Goal: Answer question/provide support

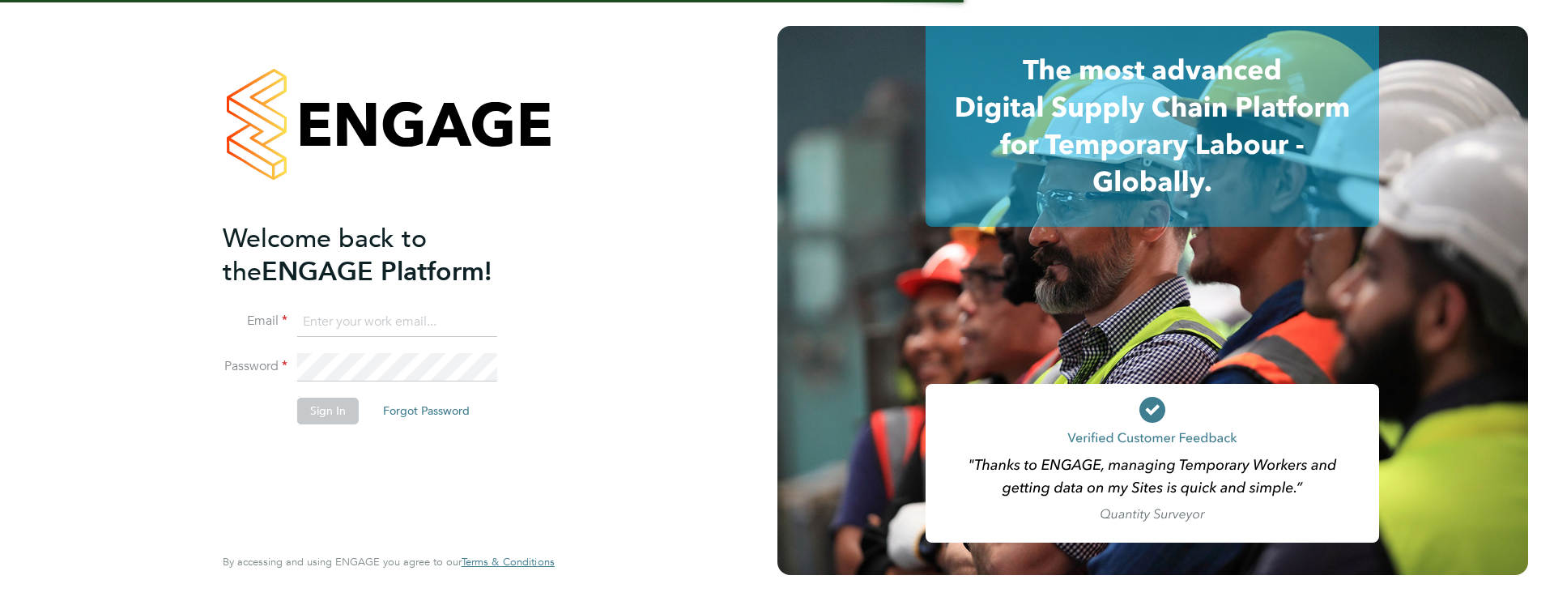
type input "[PERSON_NAME][EMAIL_ADDRESS][PERSON_NAME][DOMAIN_NAME]"
click at [340, 403] on button "Sign In" at bounding box center [328, 411] width 62 height 26
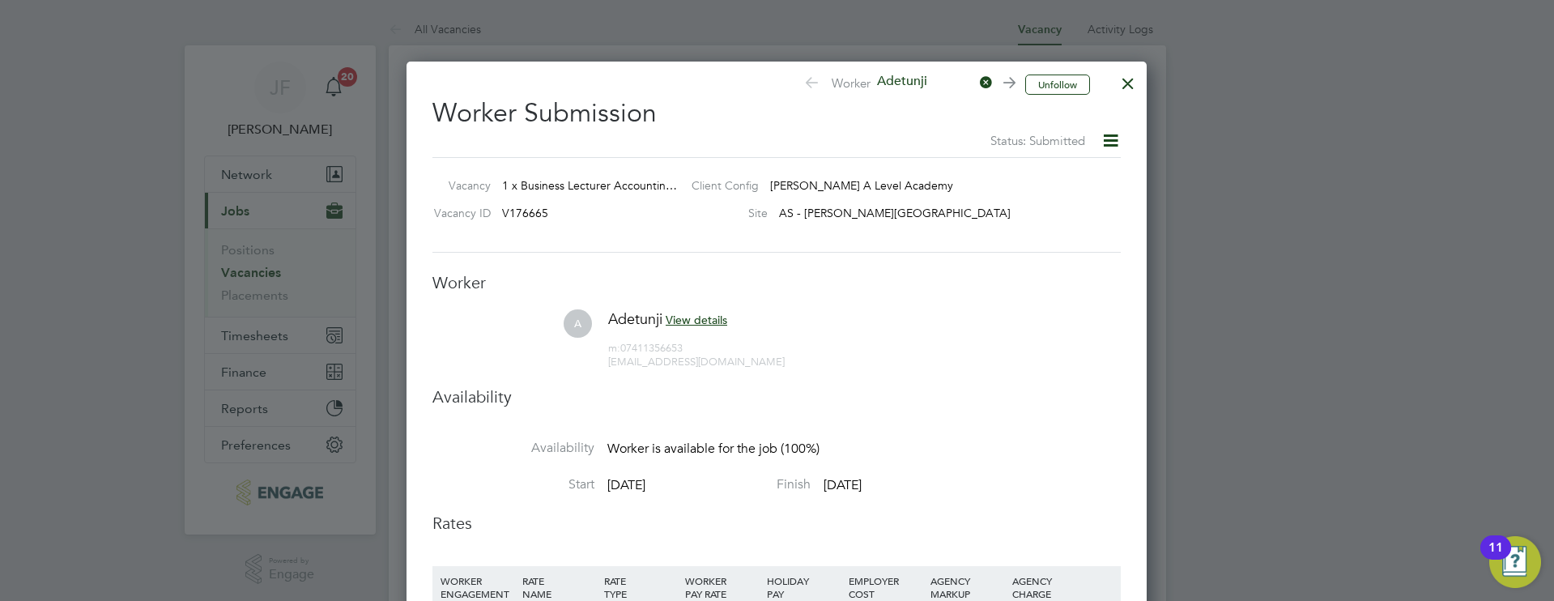
click at [1123, 92] on div at bounding box center [1128, 79] width 29 height 29
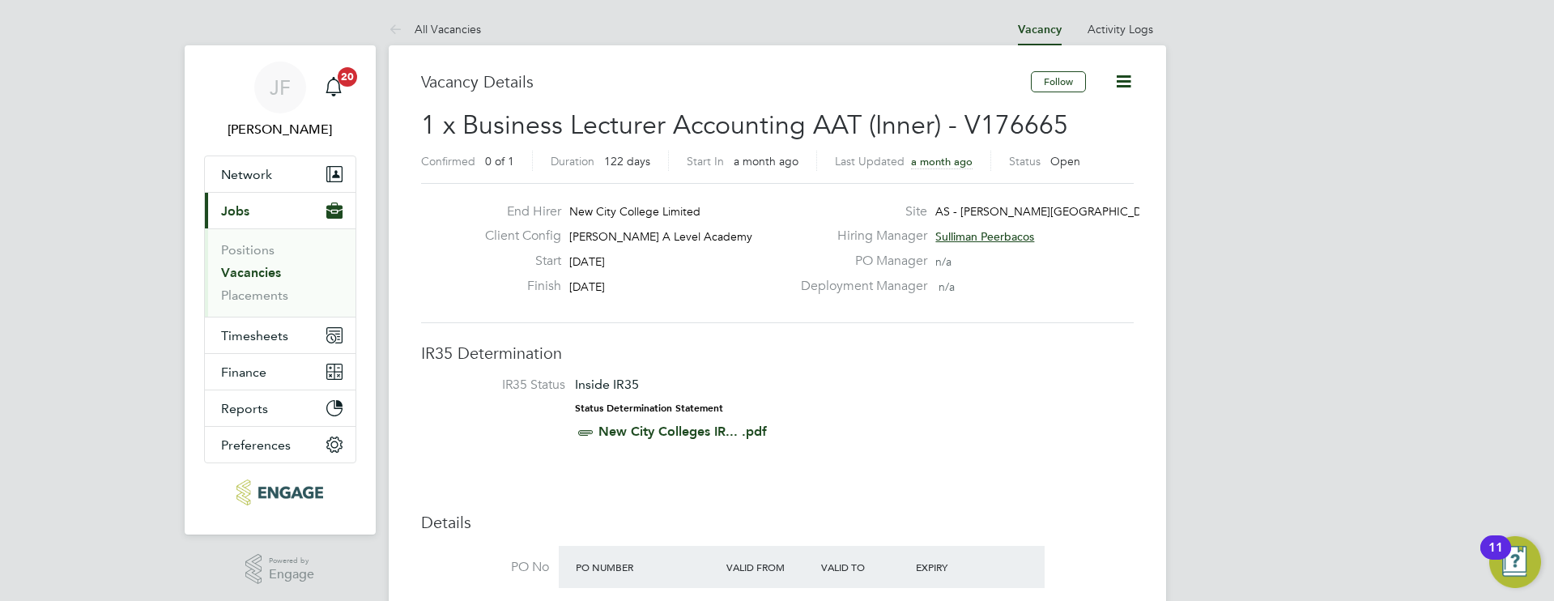
click at [254, 269] on link "Vacancies" at bounding box center [251, 272] width 60 height 15
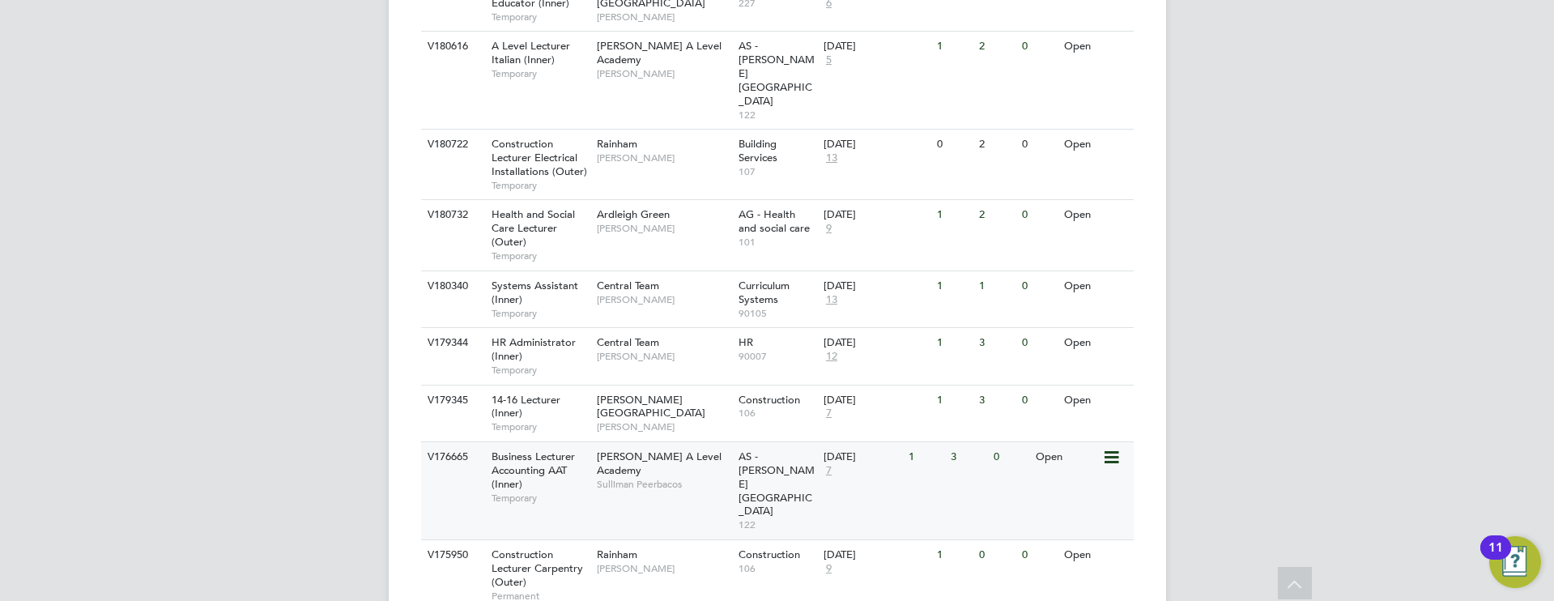
click at [638, 478] on span "Sulliman Peerbacos" at bounding box center [664, 484] width 134 height 13
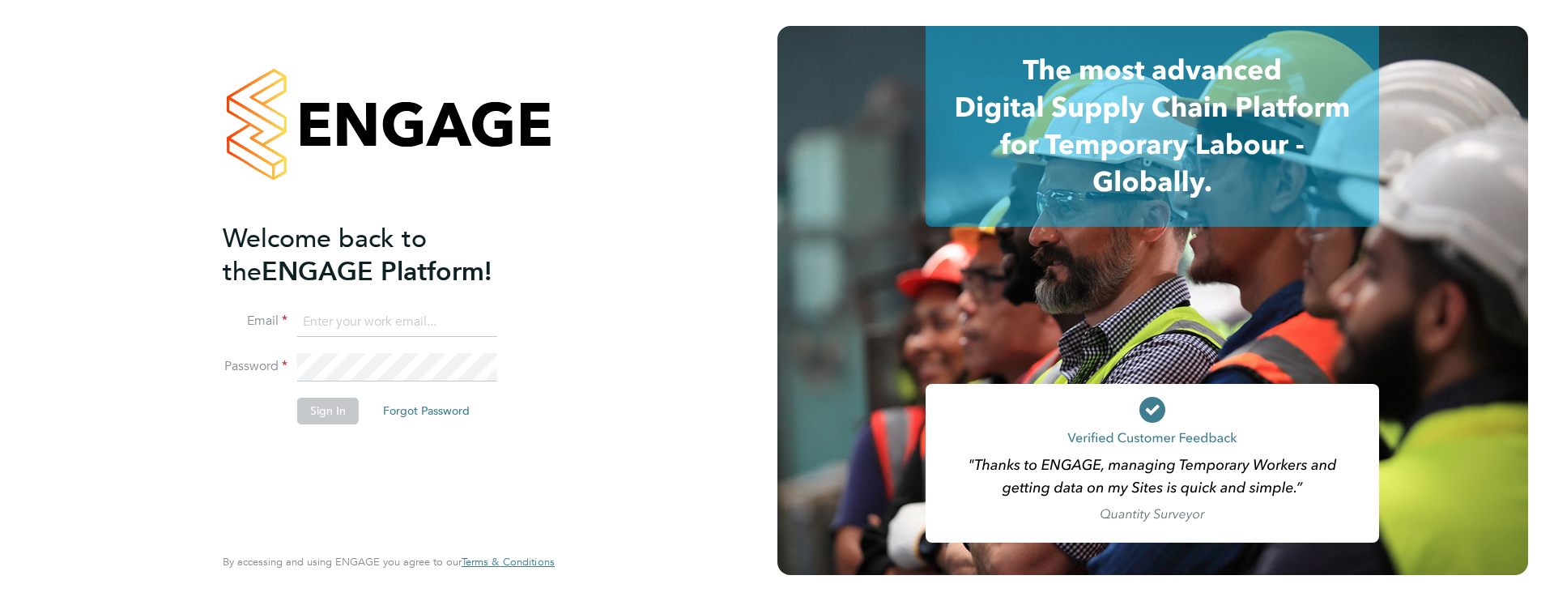
type input "[PERSON_NAME][EMAIL_ADDRESS][PERSON_NAME][DOMAIN_NAME]"
click at [325, 408] on button "Sign In" at bounding box center [328, 411] width 62 height 26
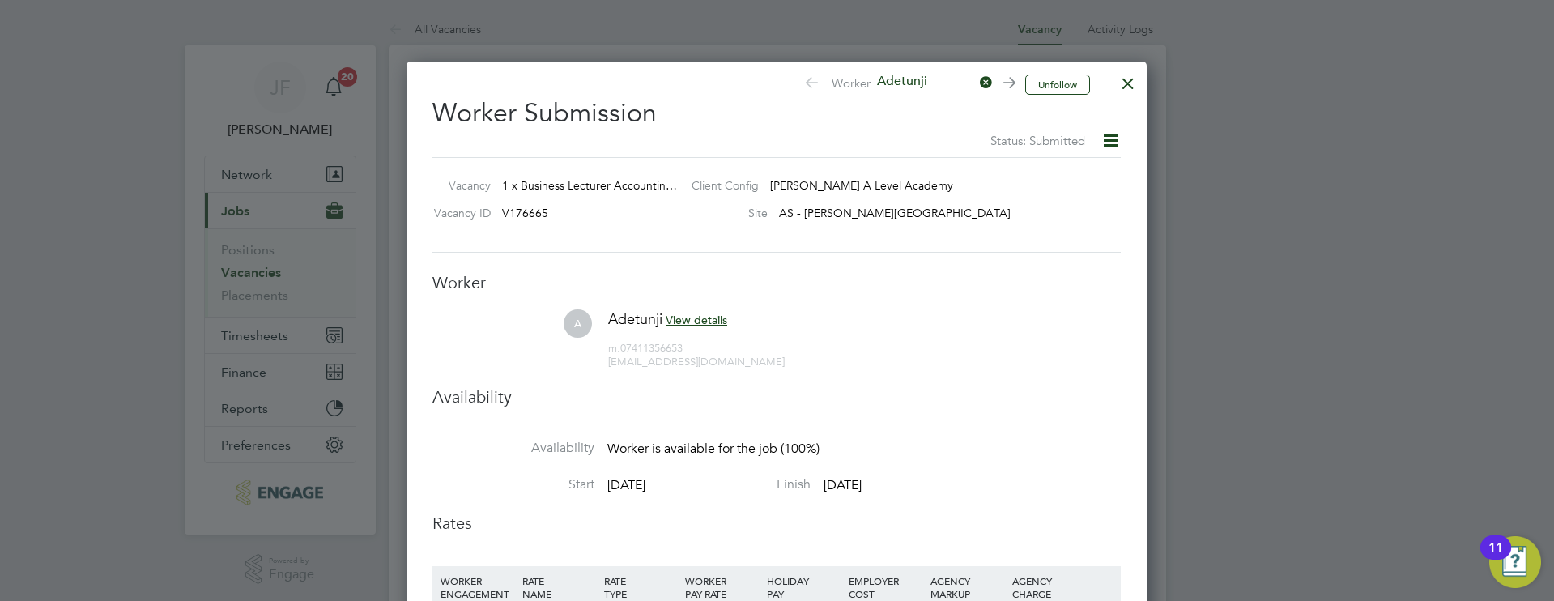
click at [1136, 77] on div at bounding box center [1128, 79] width 29 height 29
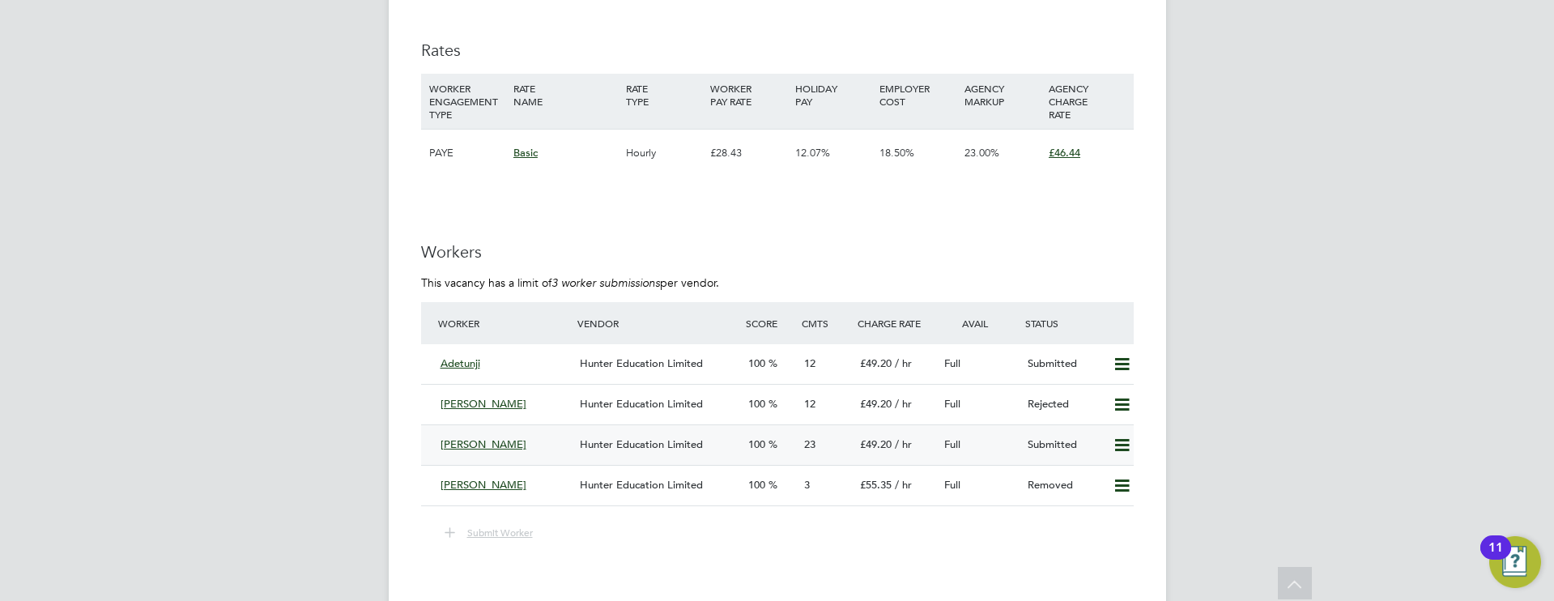
click at [573, 453] on div "[PERSON_NAME]" at bounding box center [504, 445] width 140 height 27
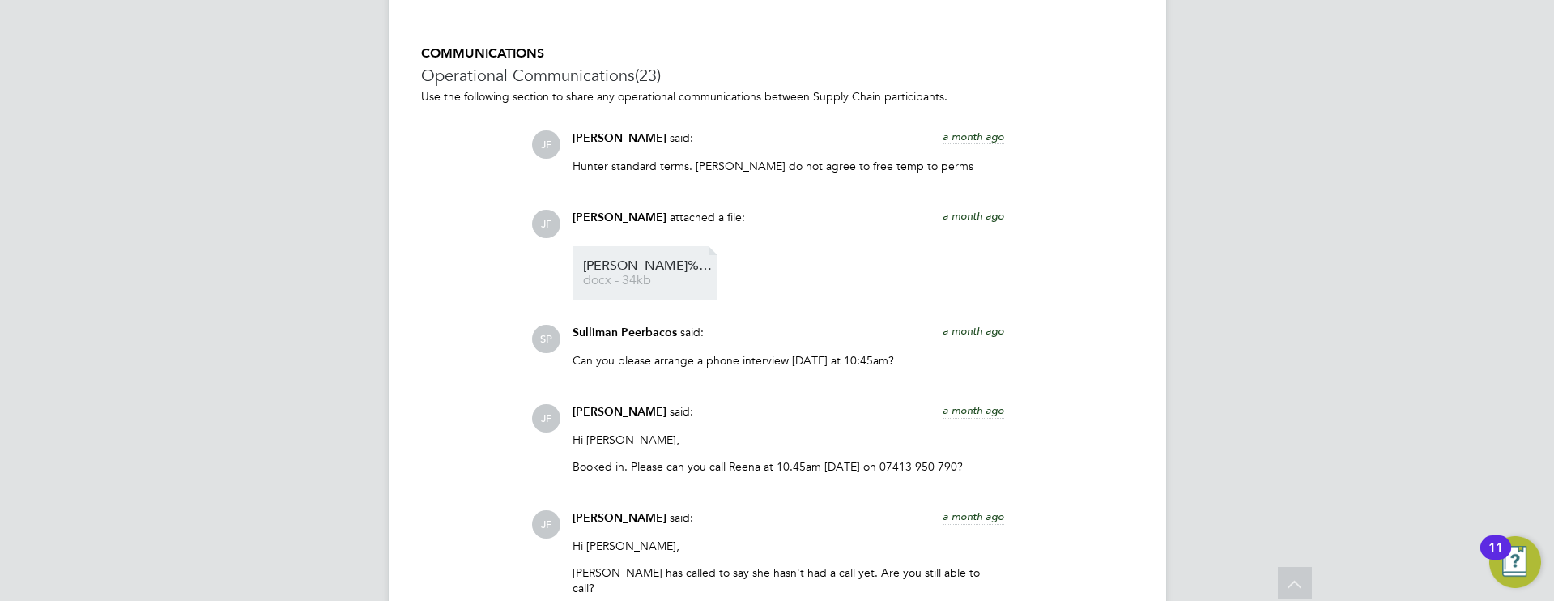
click at [661, 272] on span "GOUR%20REENA%20HQ00001907" at bounding box center [648, 266] width 130 height 12
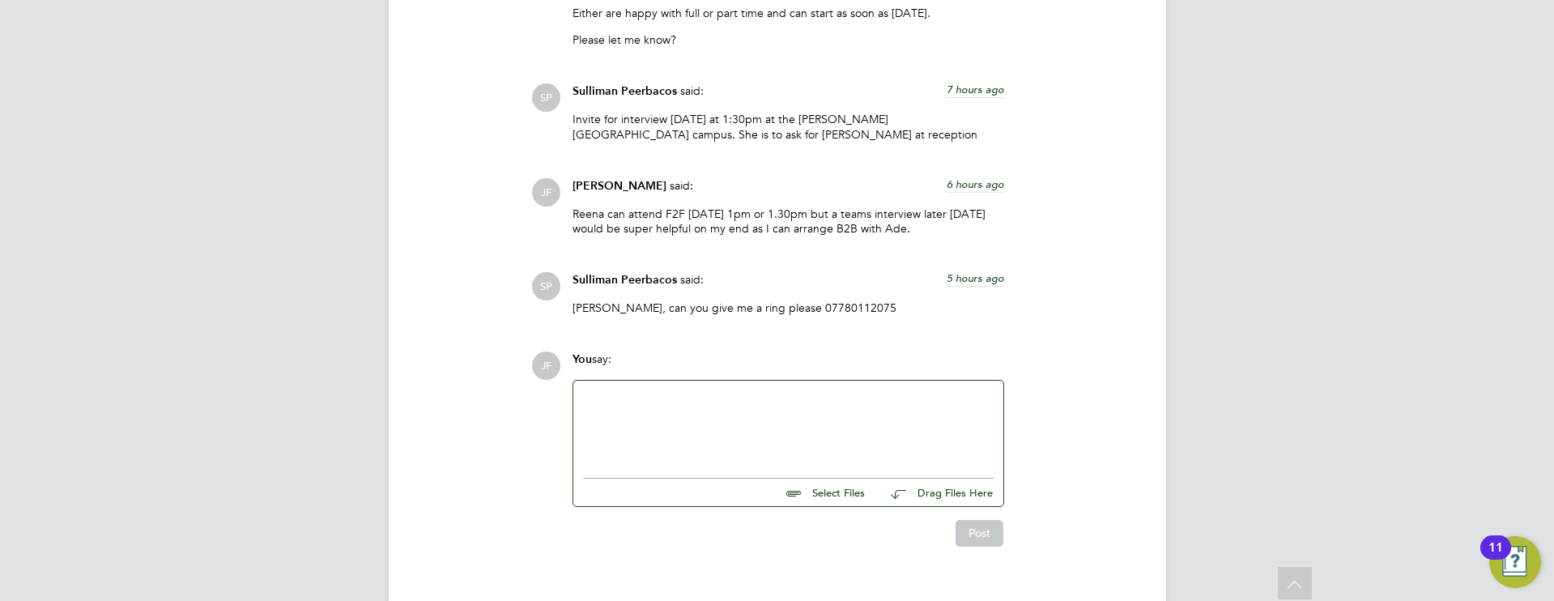
click at [710, 390] on div at bounding box center [788, 425] width 411 height 70
drag, startPoint x: 830, startPoint y: 469, endPoint x: 835, endPoint y: 461, distance: 9.4
click at [831, 479] on input "file" at bounding box center [872, 490] width 243 height 23
type input "C:\fakepath\Reena DBS New 22.02.2021.pdf"
click at [811, 494] on input "file" at bounding box center [872, 505] width 243 height 23
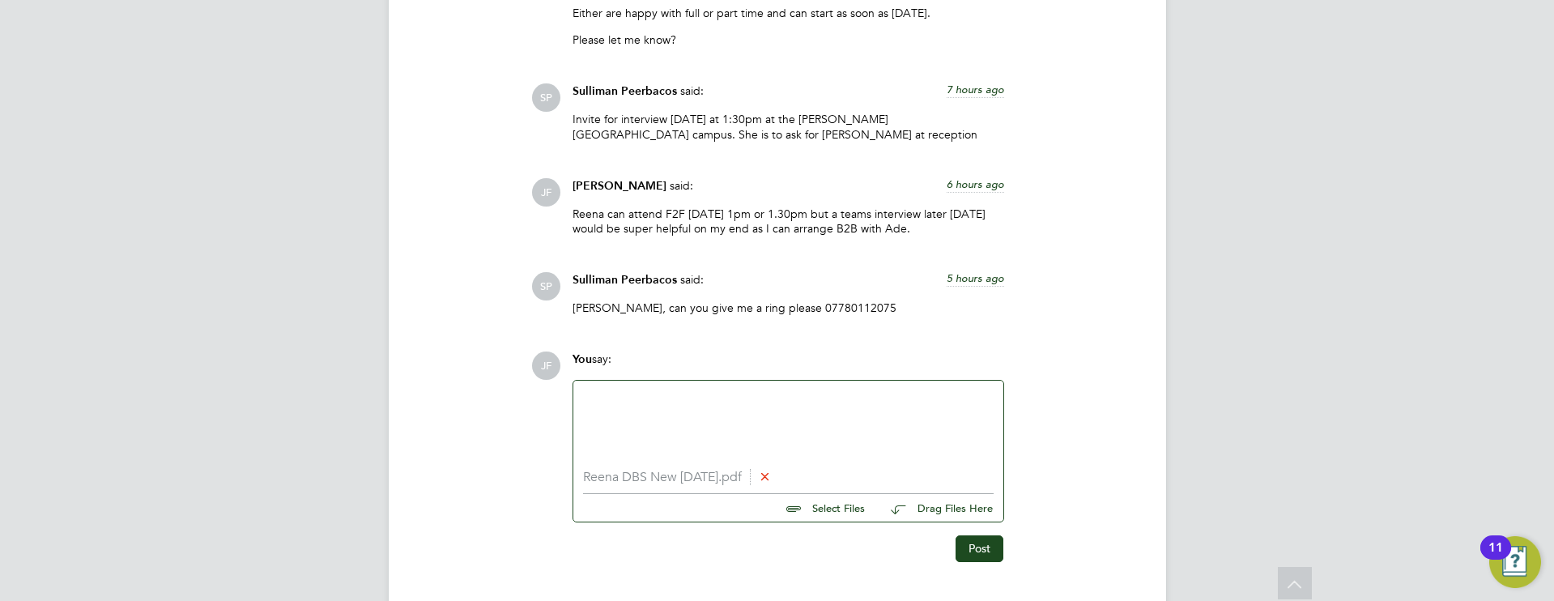
type input "C:\fakepath\Screenshot 2025-09-01 at 11.15.38.png"
click at [825, 509] on input "file" at bounding box center [872, 520] width 243 height 23
type input "C:\fakepath\Passpport Reena New.pdf"
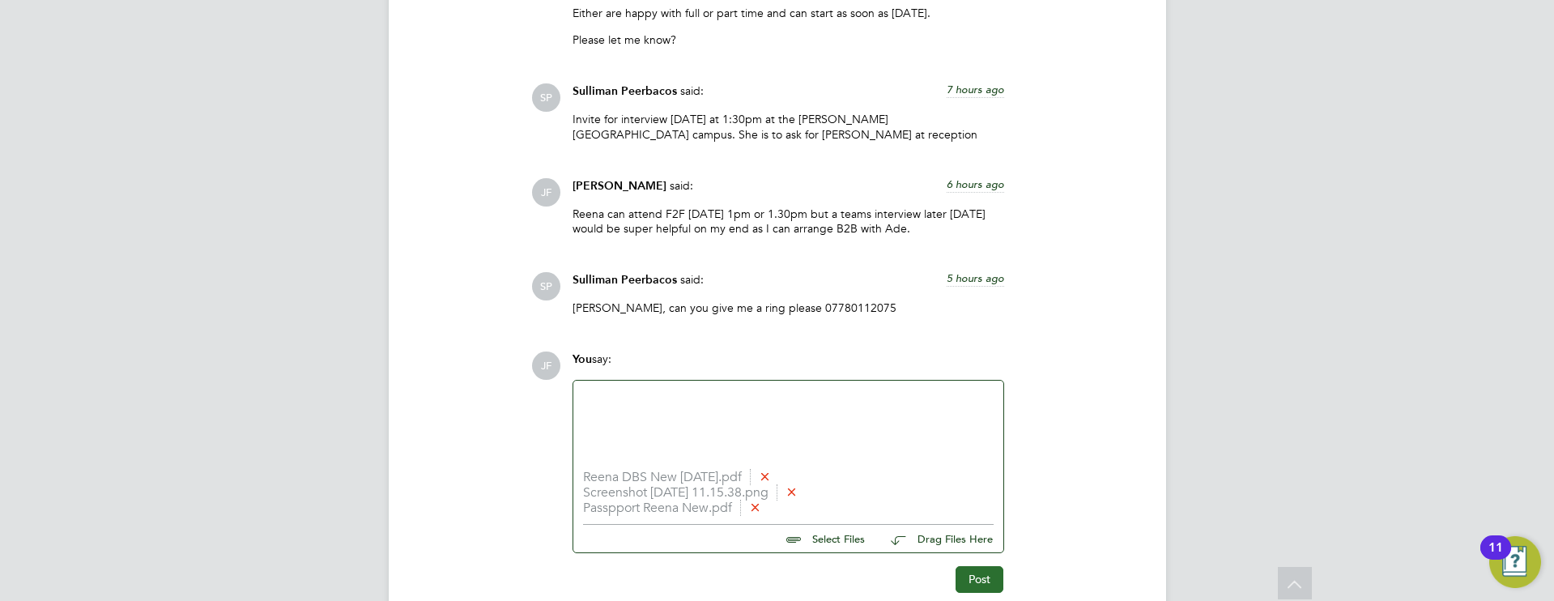
click at [988, 566] on button "Post" at bounding box center [980, 579] width 48 height 26
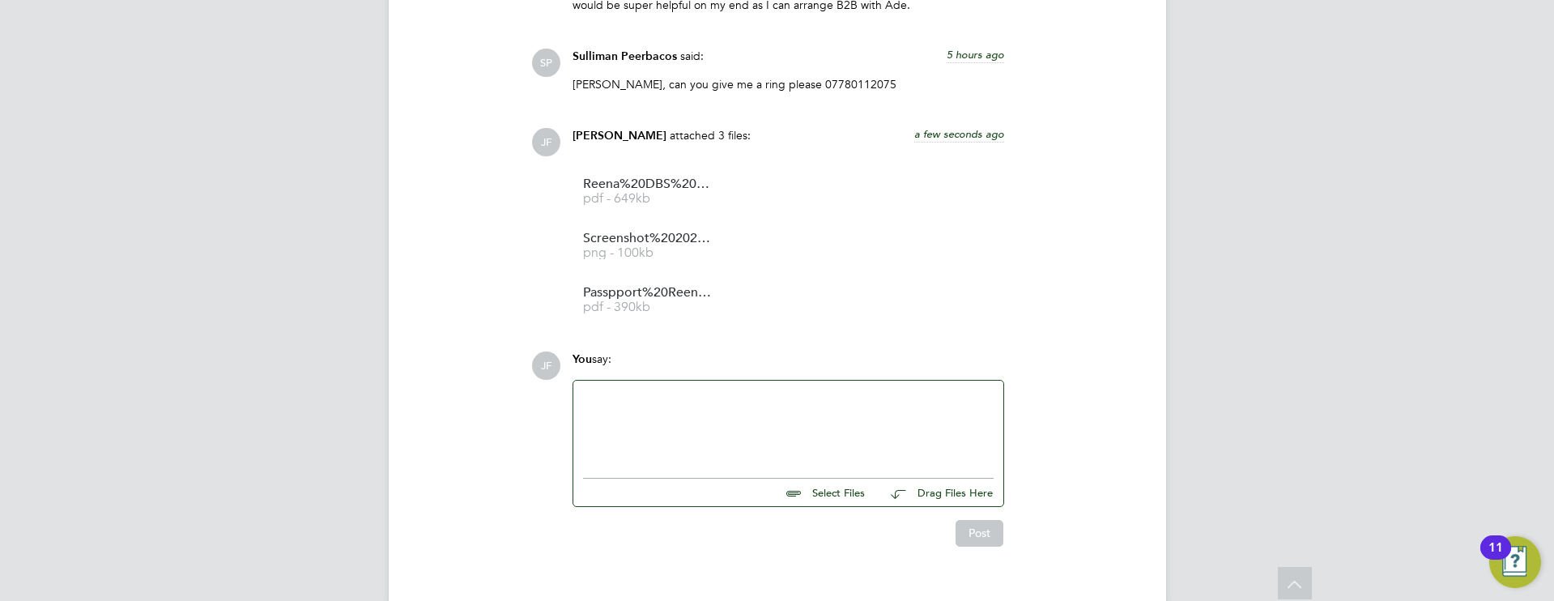
scroll to position [3868, 0]
click at [825, 483] on input "file" at bounding box center [872, 494] width 243 height 23
type input "C:\fakepath\Reena L5 Teaching Cert Part 2 .JPG"
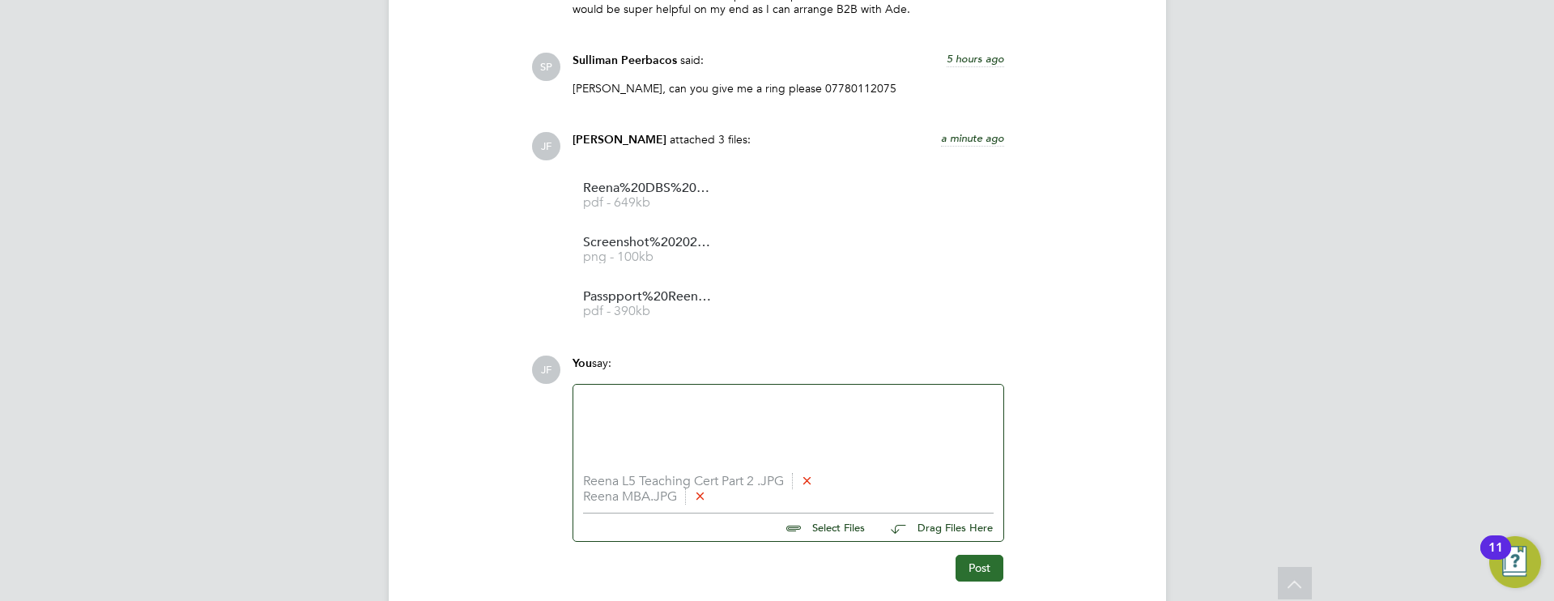
click at [972, 555] on button "Post" at bounding box center [980, 568] width 48 height 26
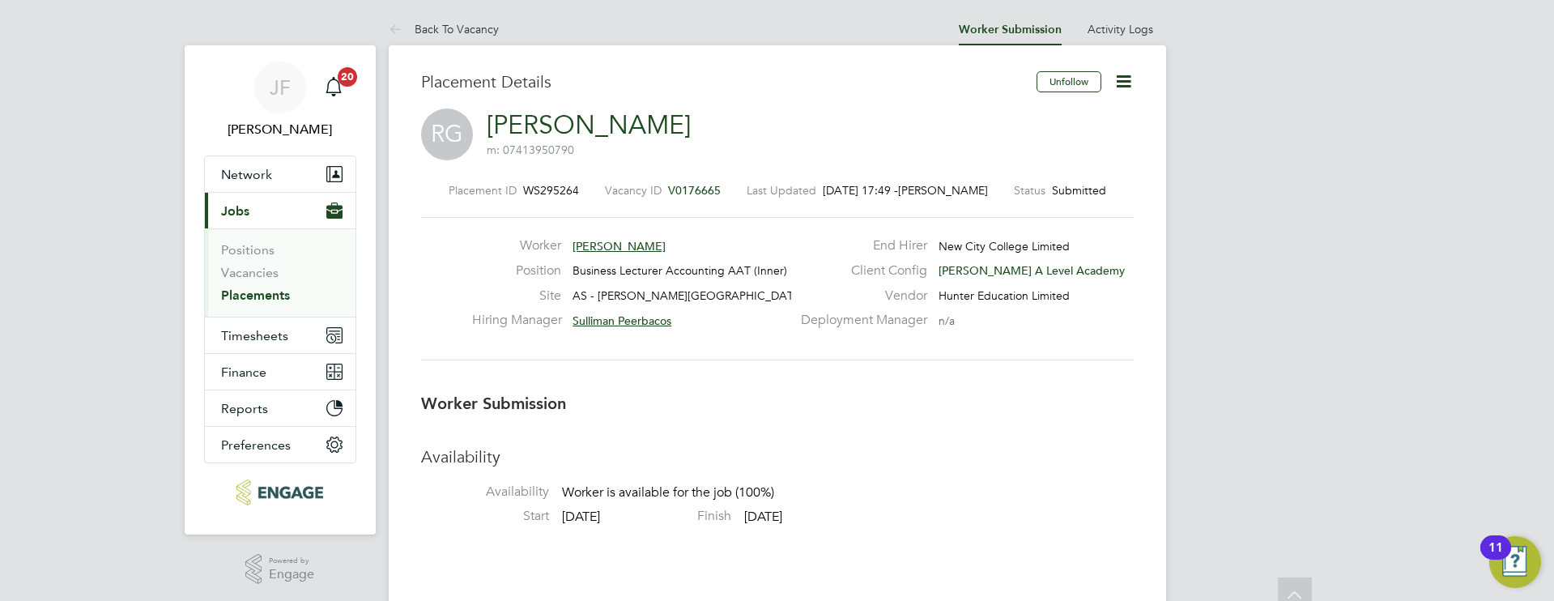
scroll to position [6, 0]
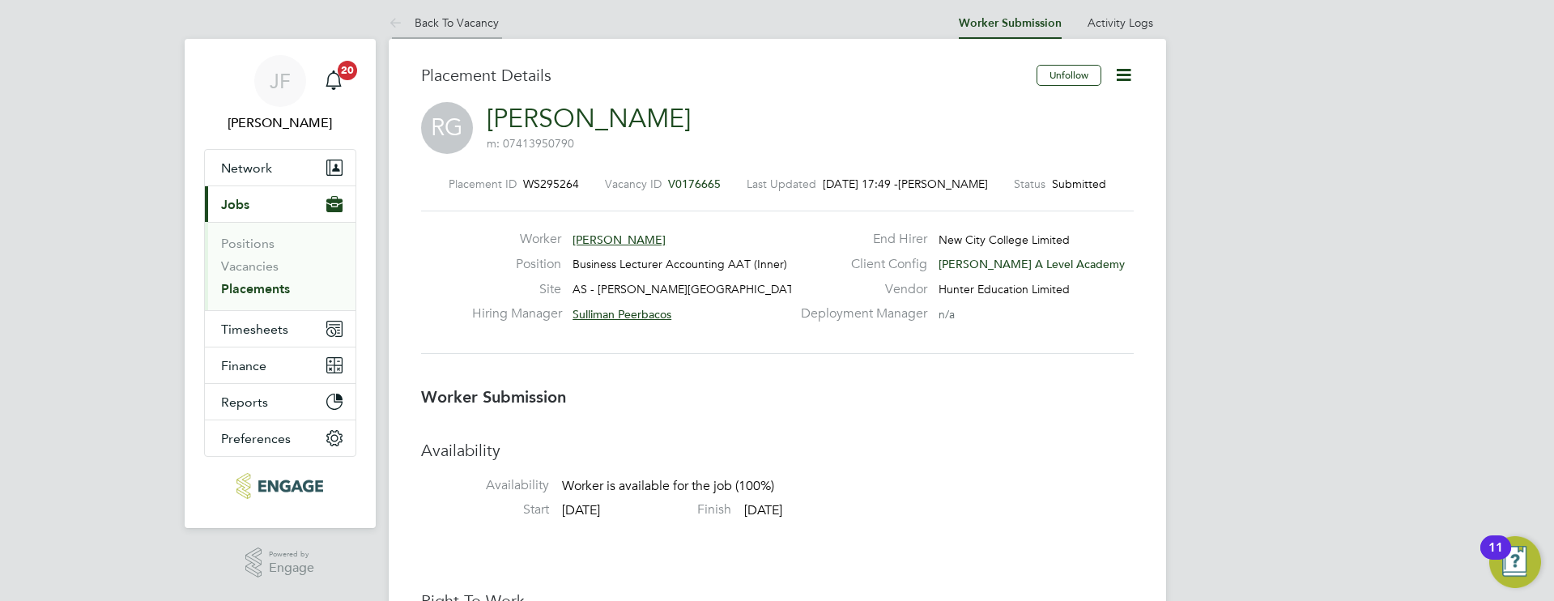
click at [458, 12] on li "Back To Vacancy" at bounding box center [444, 22] width 110 height 32
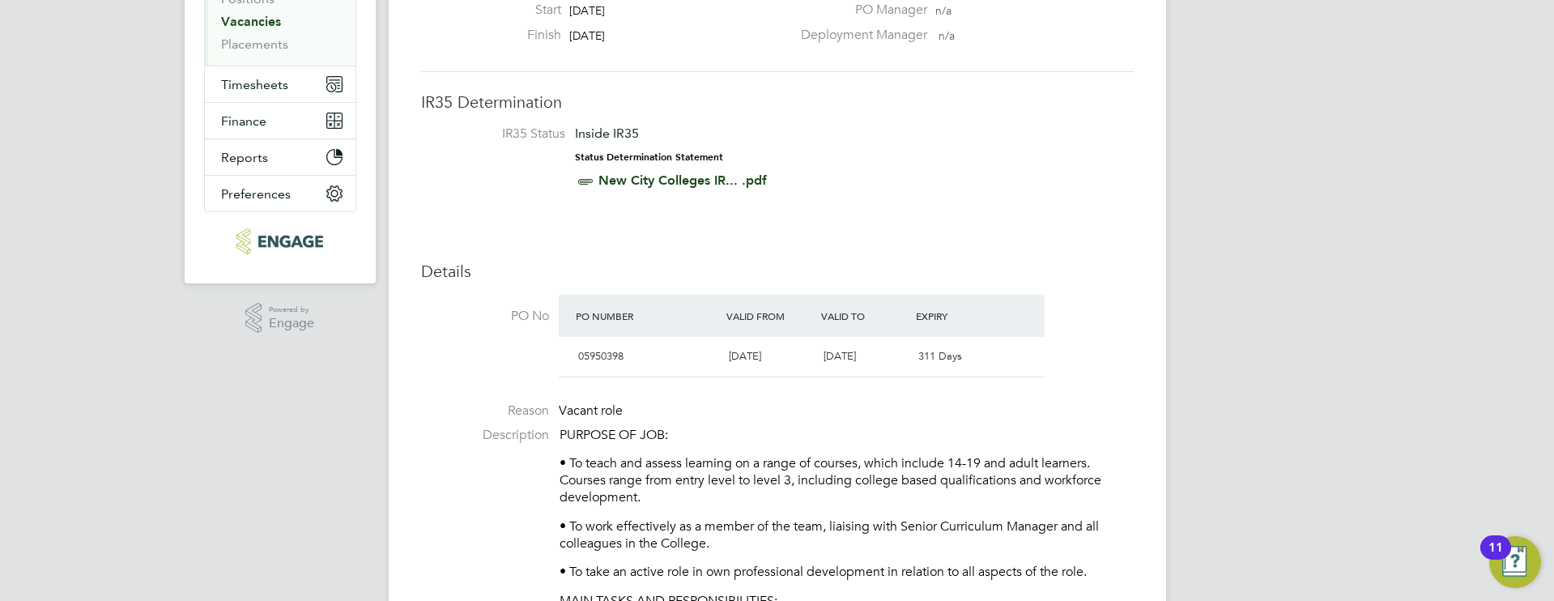
scroll to position [8, 8]
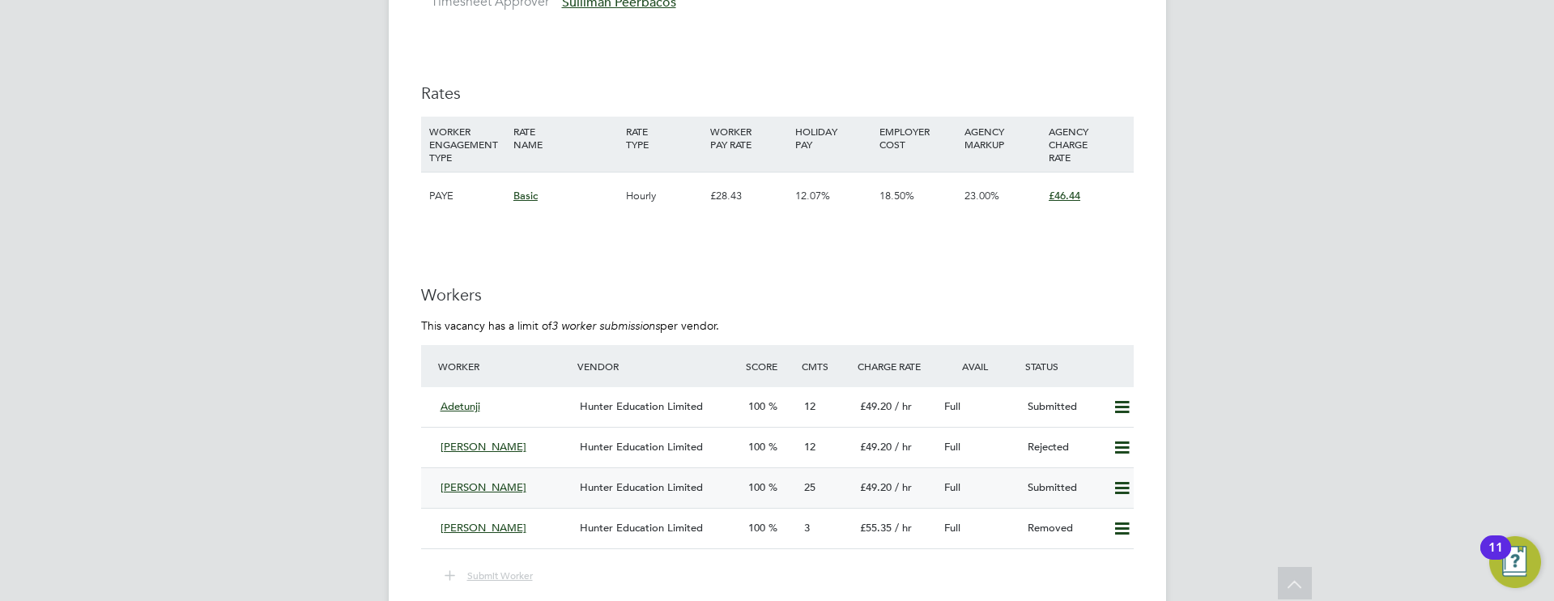
click at [582, 488] on span "Hunter Education Limited" at bounding box center [641, 487] width 123 height 14
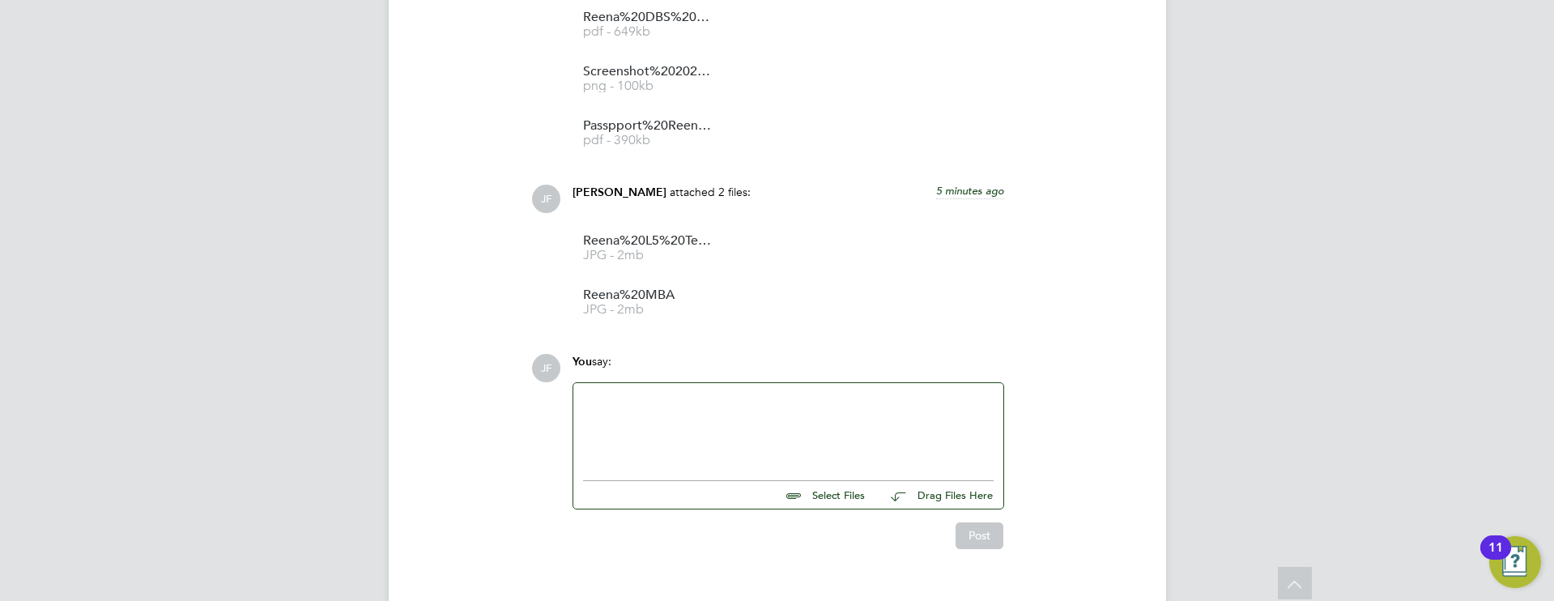
scroll to position [4042, 0]
drag, startPoint x: 820, startPoint y: 458, endPoint x: 823, endPoint y: 469, distance: 11.8
click at [820, 479] on input "file" at bounding box center [872, 490] width 243 height 23
click at [808, 479] on input "file" at bounding box center [872, 490] width 243 height 23
paste div
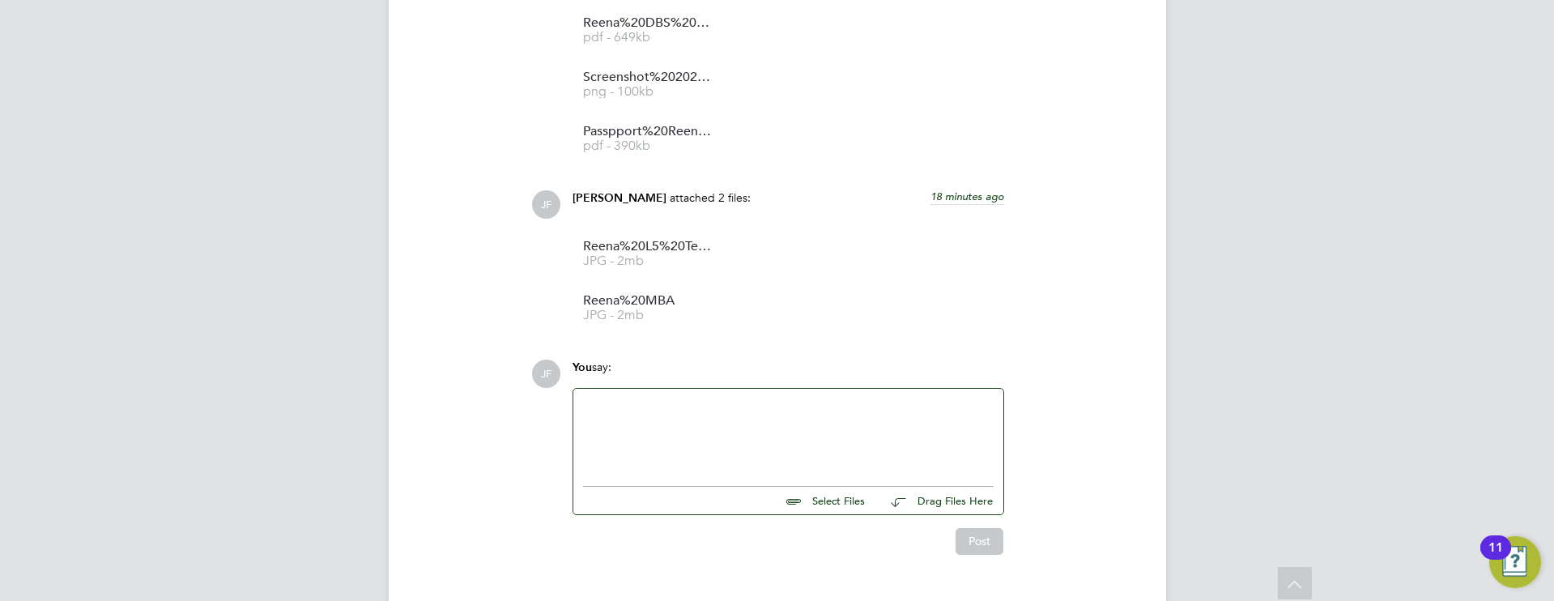
scroll to position [4030, 0]
click at [620, 402] on div at bounding box center [788, 437] width 411 height 70
